Goal: Task Accomplishment & Management: Manage account settings

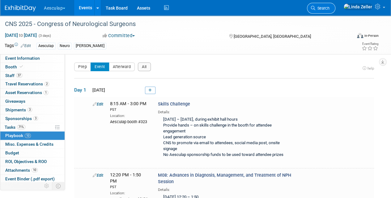
click at [315, 7] on icon at bounding box center [313, 8] width 4 height 4
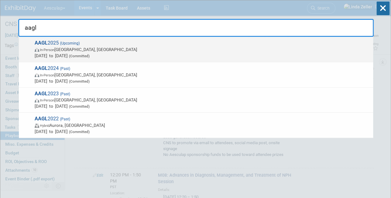
type input "aagl"
click at [56, 47] on span "In-Person [GEOGRAPHIC_DATA], [GEOGRAPHIC_DATA]" at bounding box center [202, 49] width 335 height 6
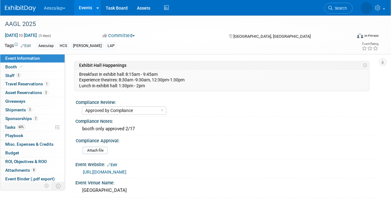
select select "Approved by Compliance"
select select "HCS"
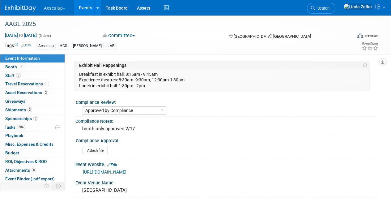
click at [14, 75] on span "Staff 3" at bounding box center [12, 75] width 15 height 5
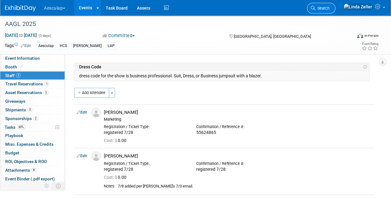
click at [315, 7] on icon at bounding box center [313, 8] width 4 height 4
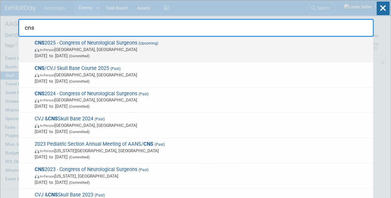
type input "cns"
click at [76, 51] on span "In-Person Los Angeles, CA" at bounding box center [202, 49] width 335 height 6
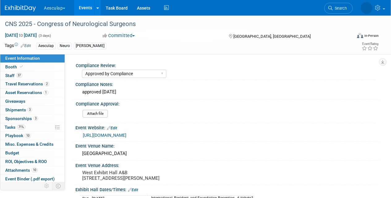
select select "Approved by Compliance"
select select "Neuro"
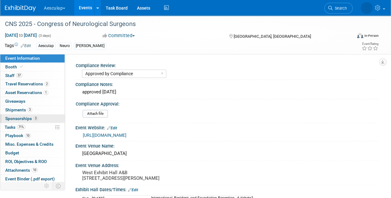
click at [13, 117] on span "Sponsorships 3" at bounding box center [21, 118] width 33 height 5
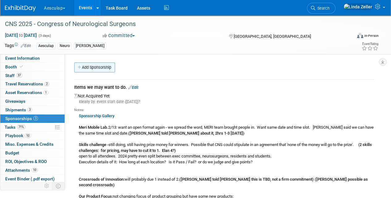
click at [89, 68] on link "Add Sponsorship" at bounding box center [94, 67] width 41 height 10
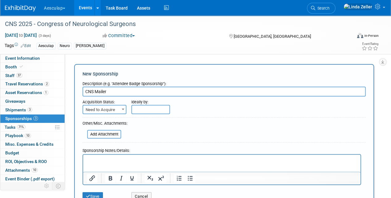
type input "CNS Mailer"
click at [121, 109] on span at bounding box center [123, 109] width 6 height 8
select select "2"
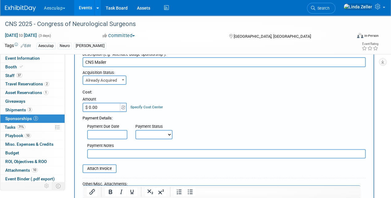
scroll to position [62, 0]
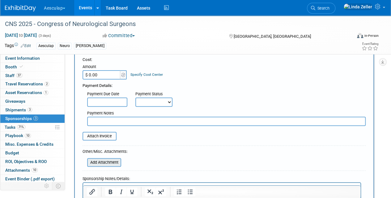
click at [108, 164] on input "file" at bounding box center [84, 162] width 74 height 7
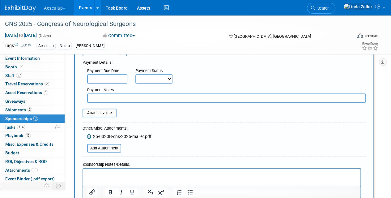
scroll to position [155, 0]
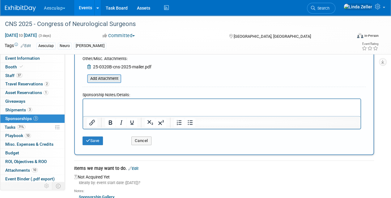
click at [98, 77] on input "file" at bounding box center [84, 78] width 74 height 7
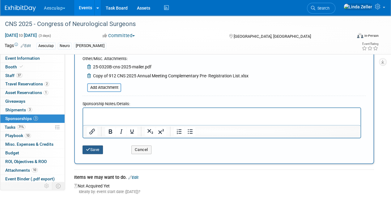
click at [92, 149] on button "Save" at bounding box center [93, 149] width 20 height 9
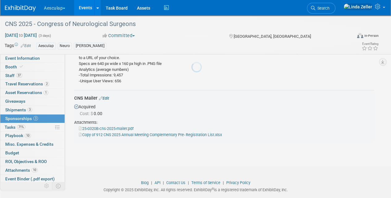
scroll to position [914, 0]
